Goal: Transaction & Acquisition: Purchase product/service

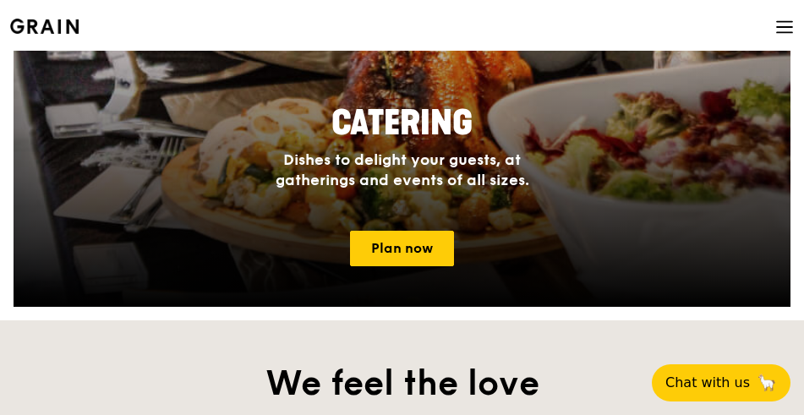
scroll to position [1606, 0]
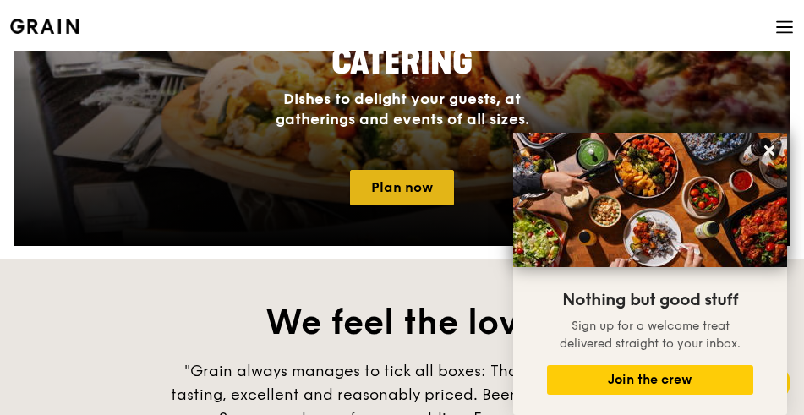
click at [373, 183] on link "Plan now" at bounding box center [402, 187] width 104 height 35
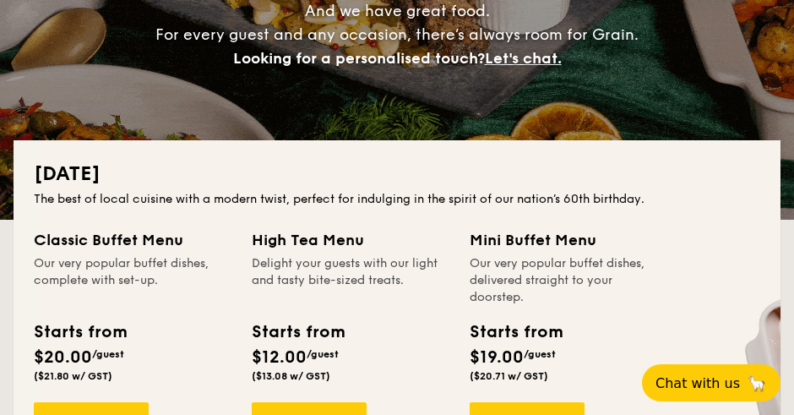
scroll to position [423, 0]
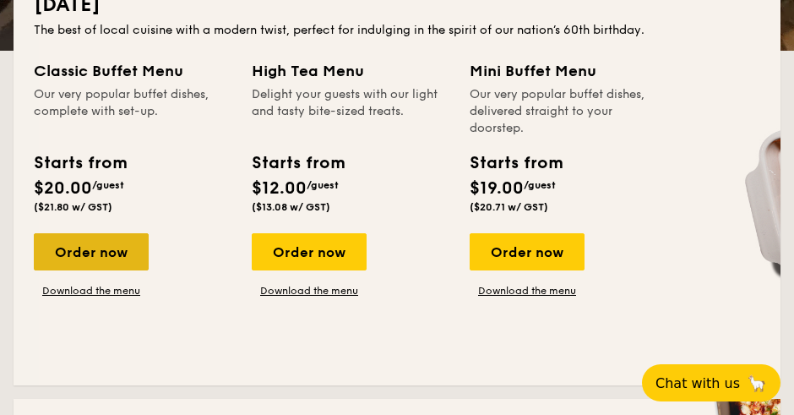
click at [101, 254] on div "Order now" at bounding box center [91, 251] width 115 height 37
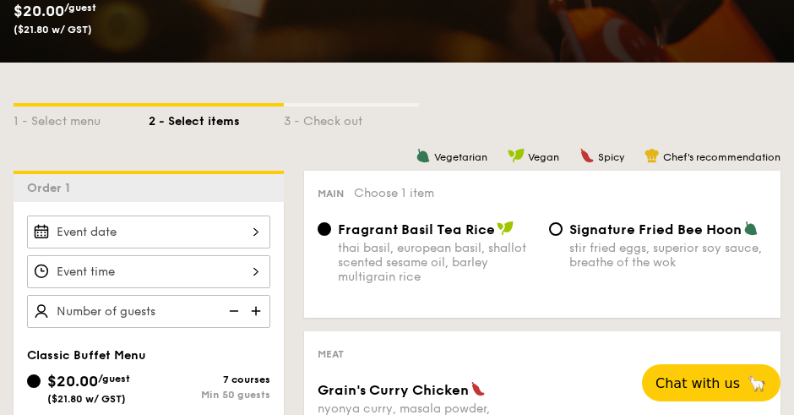
scroll to position [168, 0]
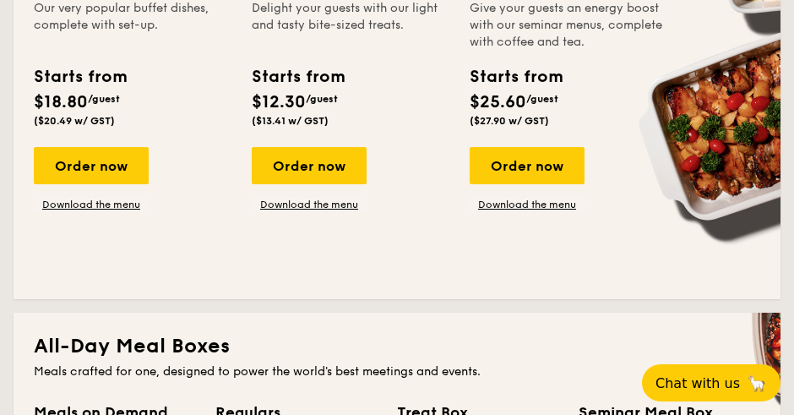
scroll to position [779, 0]
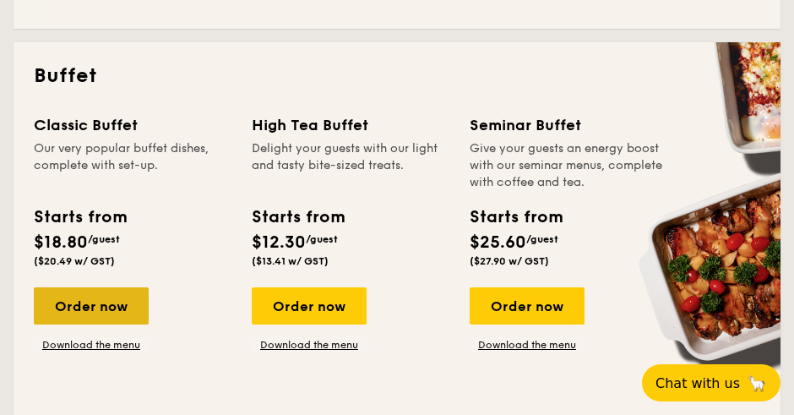
click at [142, 317] on div "Order now" at bounding box center [91, 305] width 115 height 37
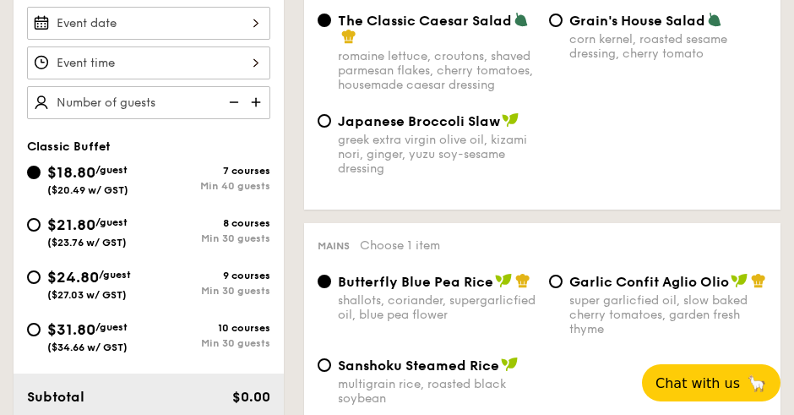
scroll to position [561, 0]
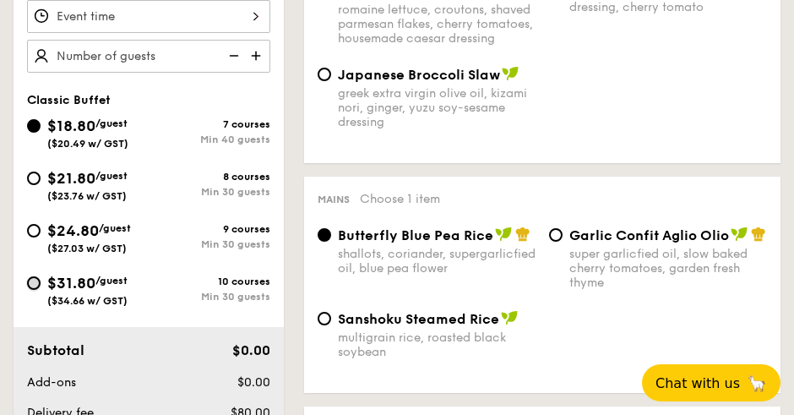
click at [31, 280] on input "$31.80 /guest ($34.66 w/ GST) 10 courses Min 30 guests" at bounding box center [34, 283] width 14 height 14
radio input "true"
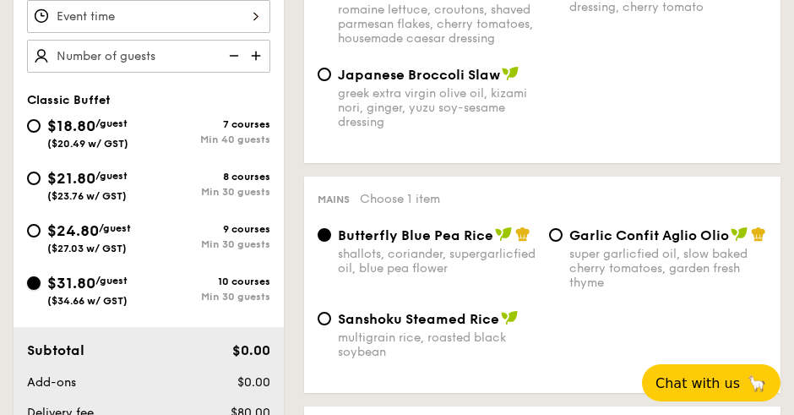
radio input "true"
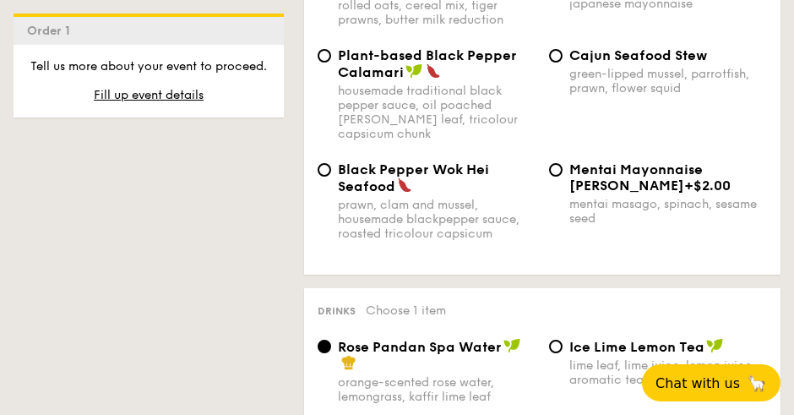
scroll to position [4316, 0]
